Goal: Task Accomplishment & Management: Manage account settings

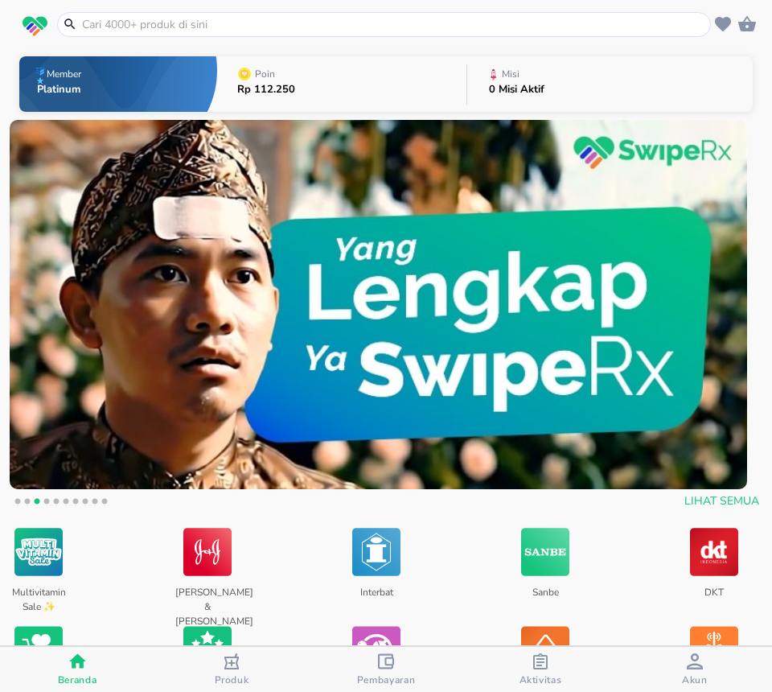
click at [543, 79] on div "Misi 0 Misi Aktif" at bounding box center [517, 84] width 72 height 56
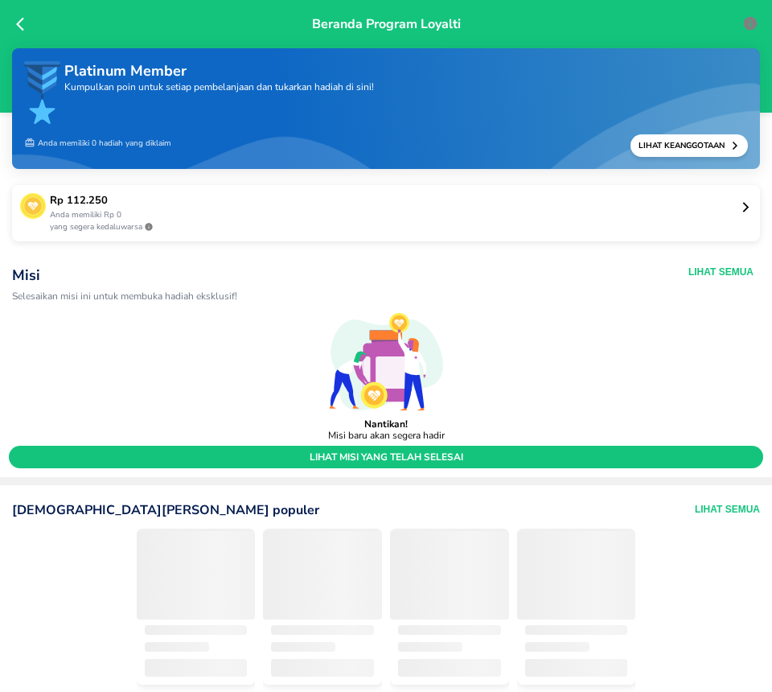
click at [23, 28] on icon at bounding box center [24, 24] width 16 height 16
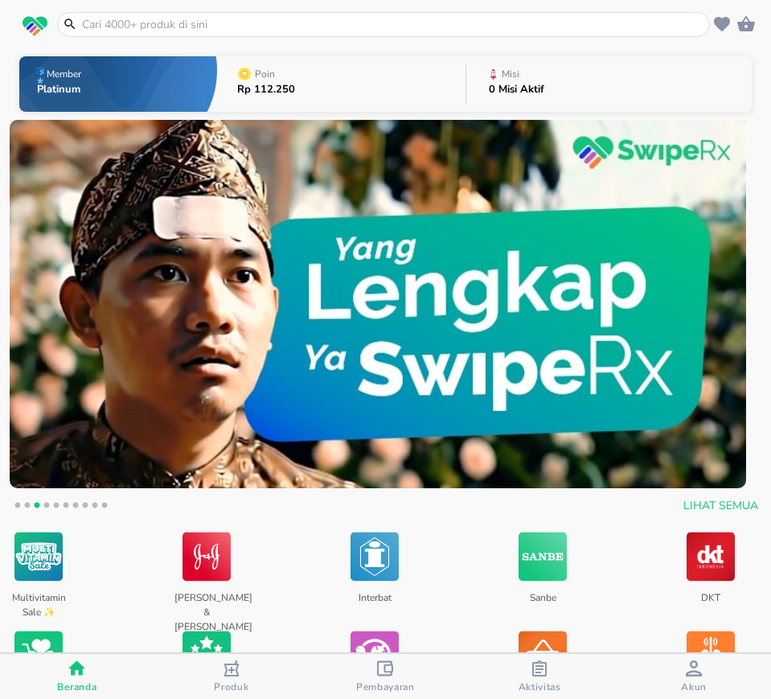
scroll to position [302, 0]
